Goal: Task Accomplishment & Management: Use online tool/utility

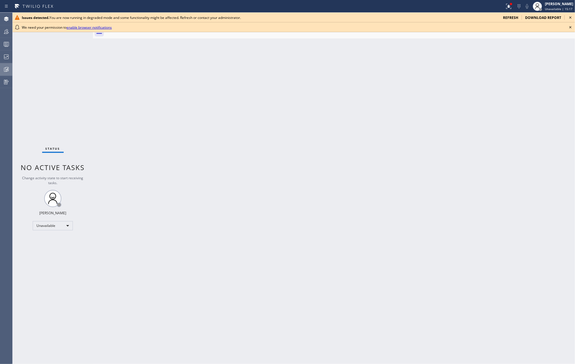
click at [6, 69] on icon at bounding box center [6, 69] width 3 height 4
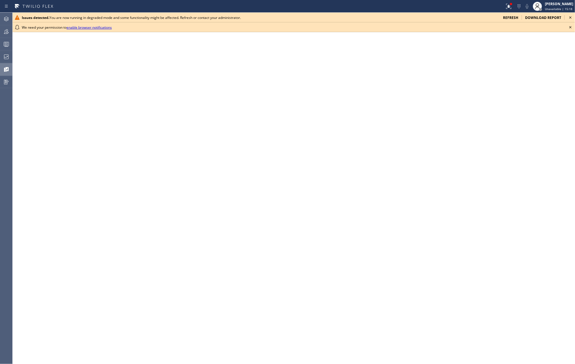
click at [570, 24] on icon at bounding box center [570, 27] width 7 height 7
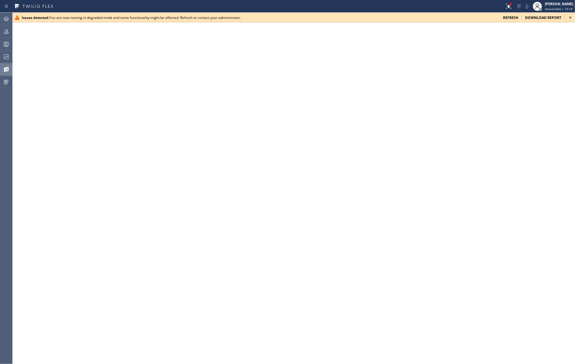
click at [571, 16] on icon at bounding box center [570, 17] width 7 height 7
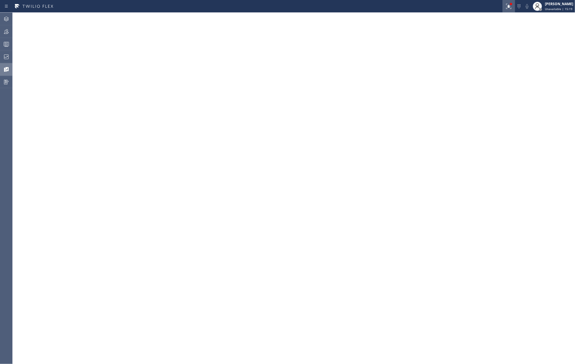
click at [512, 6] on icon at bounding box center [508, 6] width 7 height 7
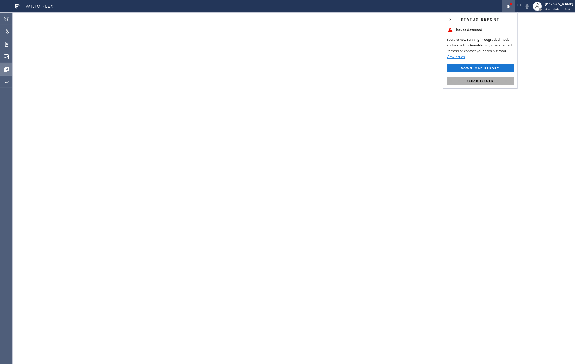
click at [491, 79] on span "Clear issues" at bounding box center [480, 81] width 27 height 4
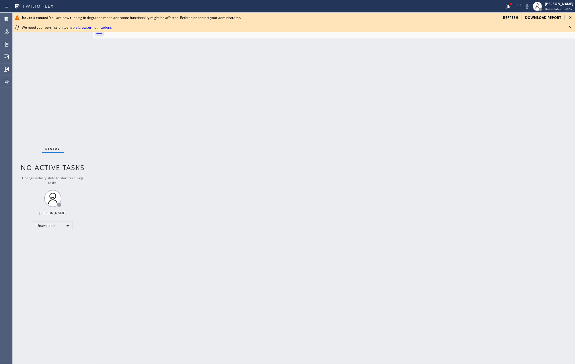
click at [170, 97] on div "Back to Dashboard Change Sender ID Customers Technicians Select a contact Outbo…" at bounding box center [334, 188] width 482 height 351
click at [570, 26] on icon at bounding box center [570, 27] width 2 height 2
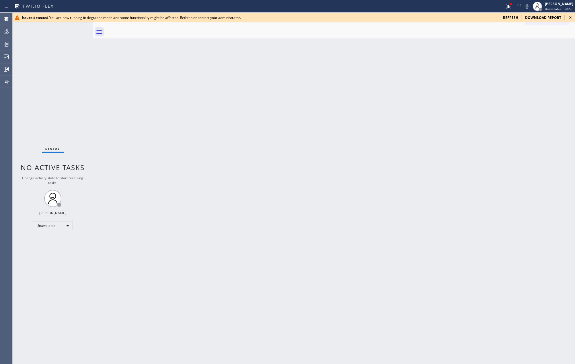
click at [571, 17] on icon at bounding box center [570, 17] width 2 height 2
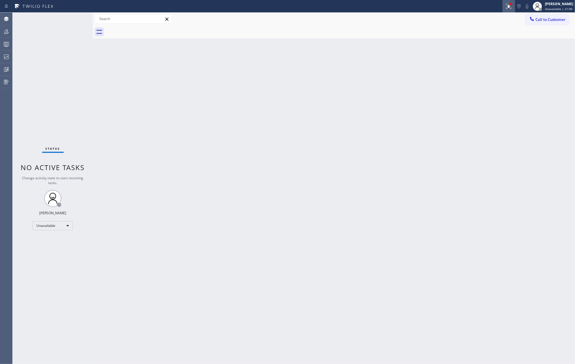
click at [513, 10] on button at bounding box center [509, 6] width 13 height 13
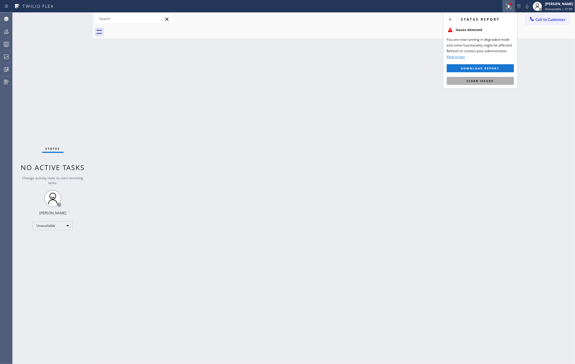
click at [485, 82] on span "Clear issues" at bounding box center [480, 81] width 27 height 4
